Goal: Task Accomplishment & Management: Manage account settings

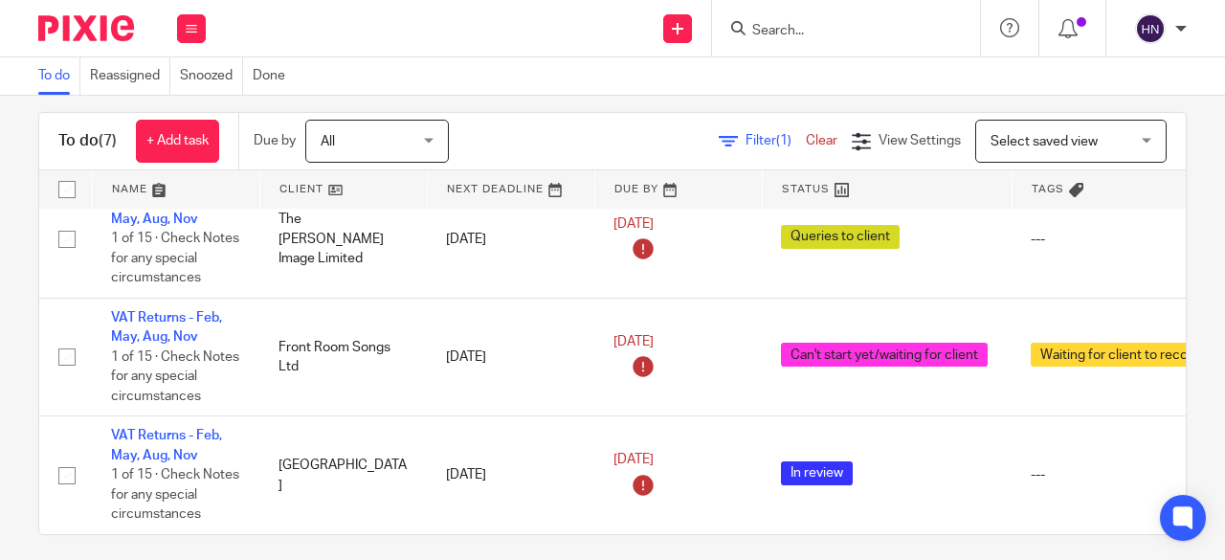
scroll to position [34, 0]
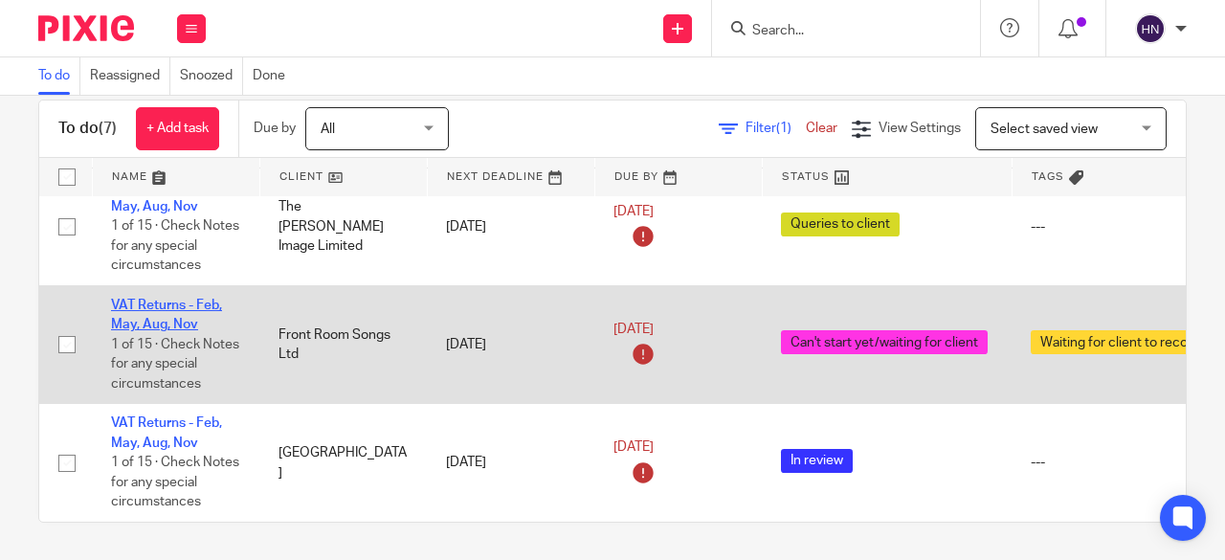
click at [128, 299] on link "VAT Returns - Feb, May, Aug, Nov" at bounding box center [166, 315] width 111 height 33
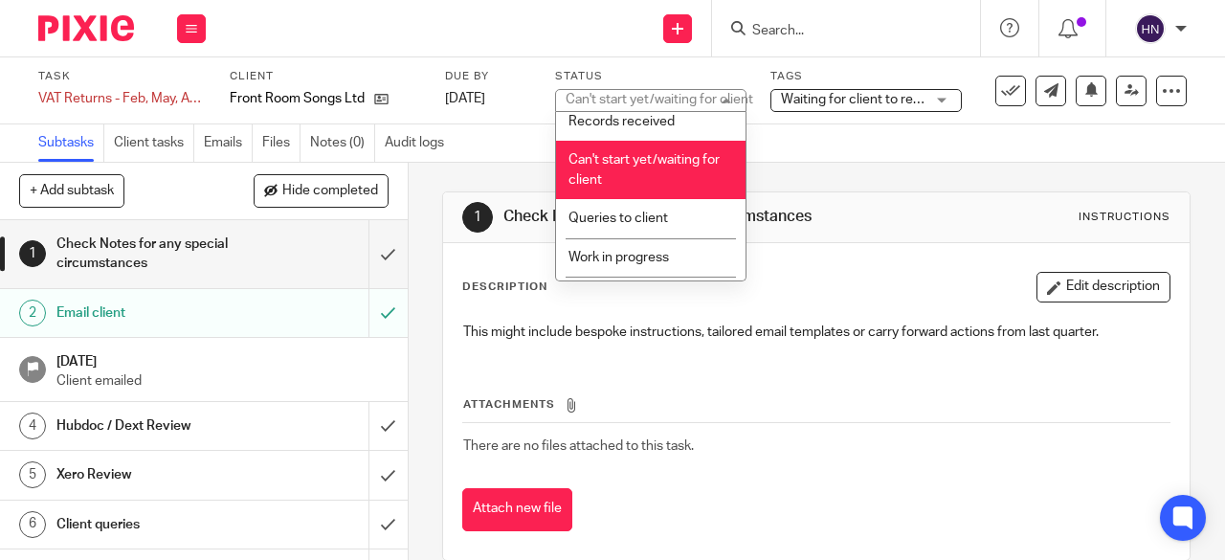
scroll to position [191, 0]
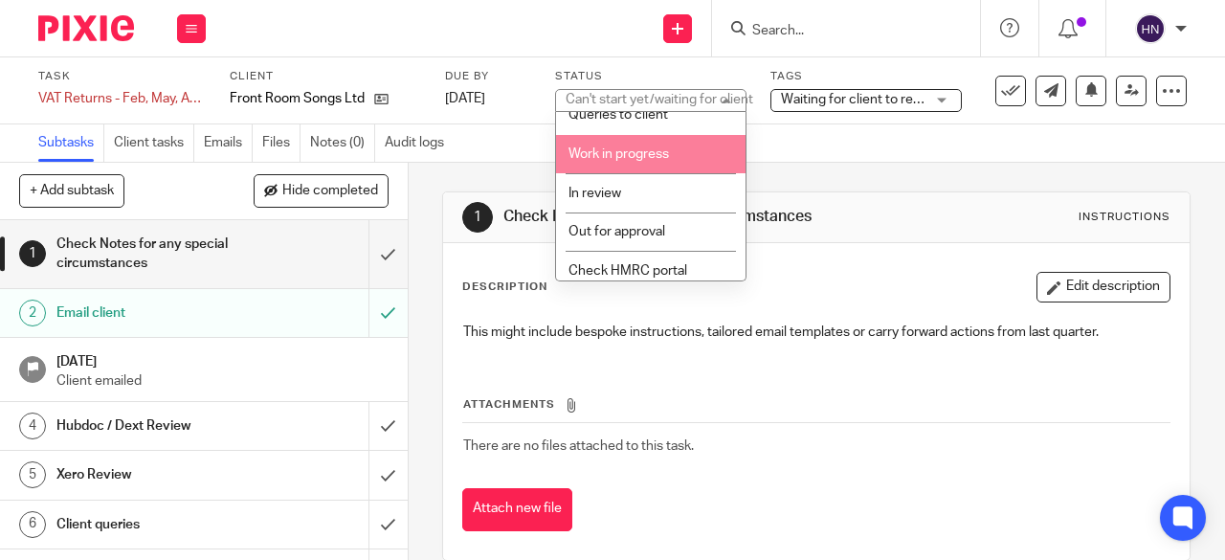
click at [645, 150] on span "Work in progress" at bounding box center [618, 153] width 100 height 13
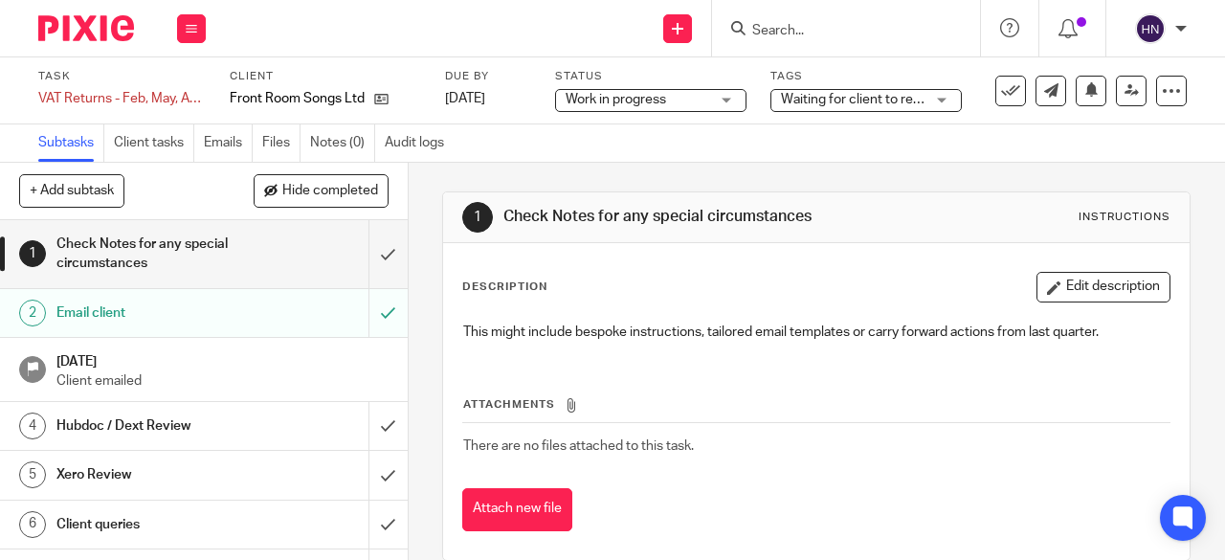
click at [794, 102] on span "Waiting for client to reconcile" at bounding box center [869, 99] width 176 height 13
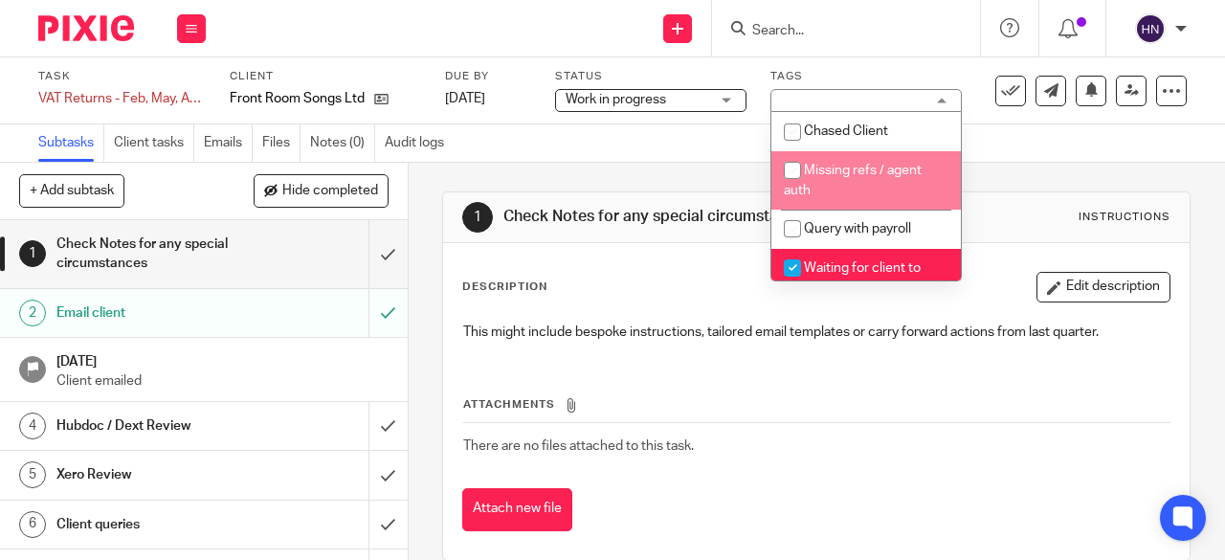
scroll to position [96, 0]
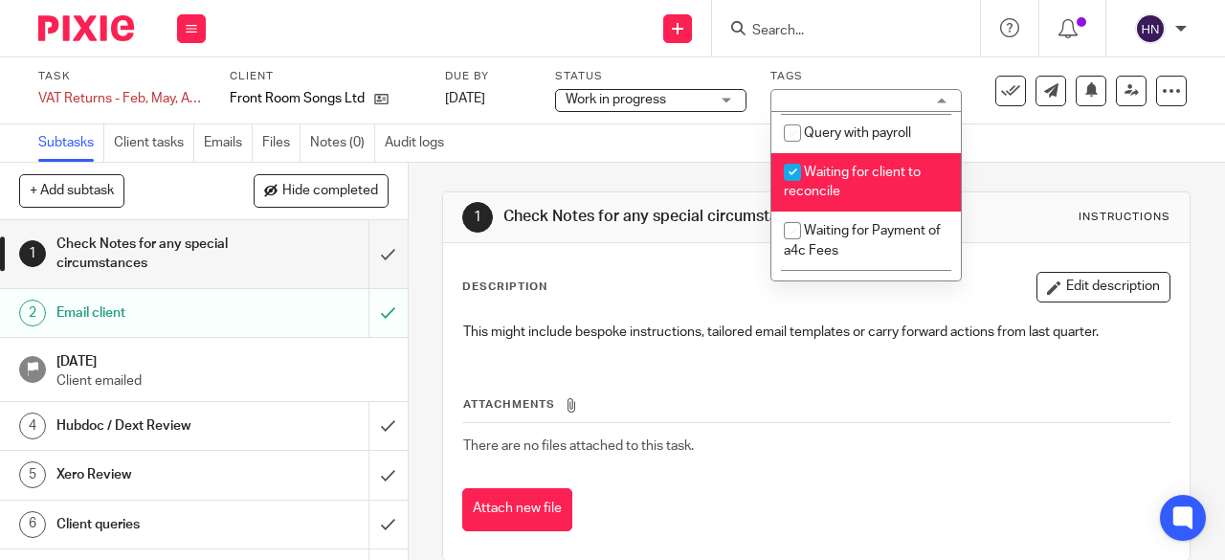
click at [800, 171] on input "checkbox" at bounding box center [792, 172] width 36 height 36
checkbox input "false"
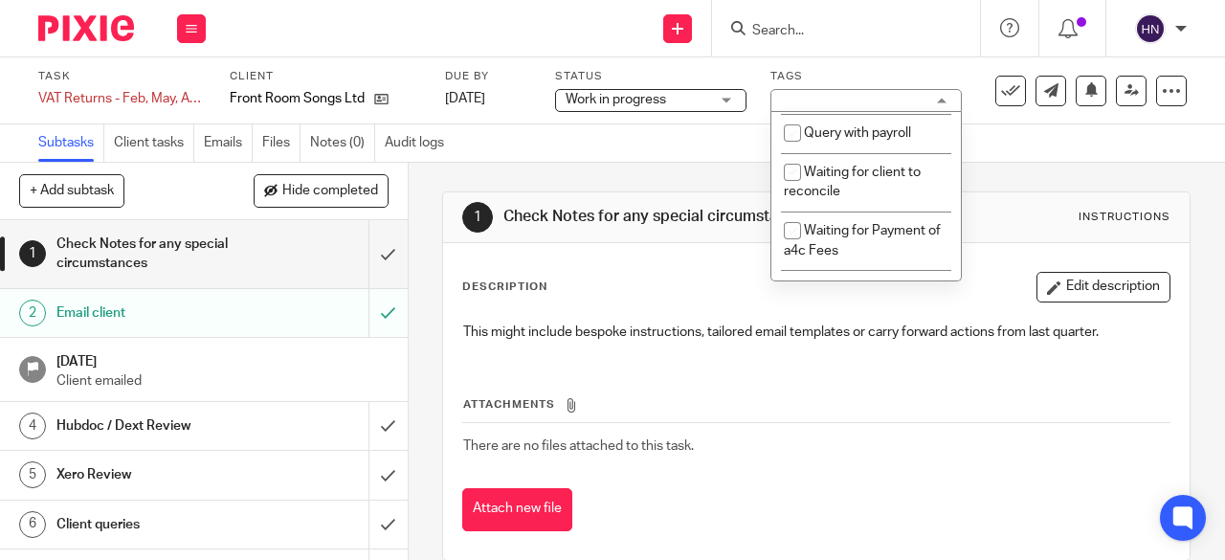
click at [654, 139] on div "Subtasks Client tasks Emails Files Notes (0) Audit logs" at bounding box center [612, 143] width 1225 height 38
